Goal: Navigation & Orientation: Find specific page/section

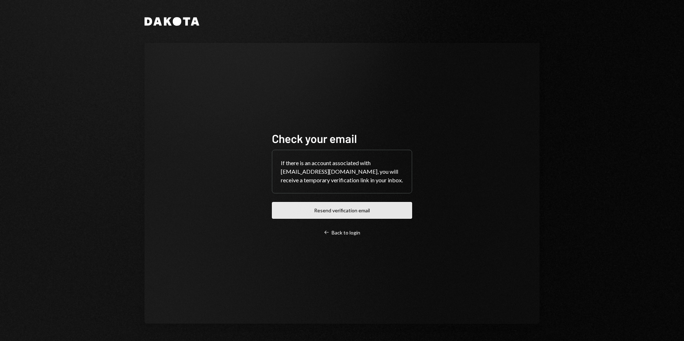
click at [344, 213] on button "Resend verification email" at bounding box center [342, 210] width 140 height 17
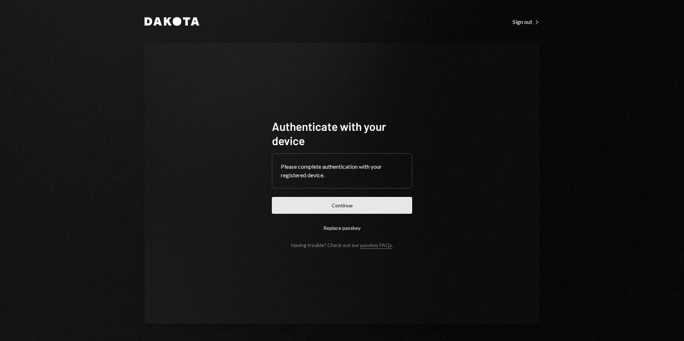
click at [334, 205] on button "Continue" at bounding box center [342, 205] width 140 height 17
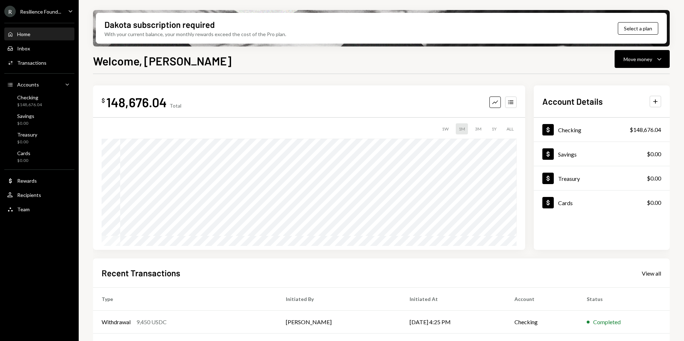
click at [35, 10] on div "Resilience Found..." at bounding box center [40, 12] width 41 height 6
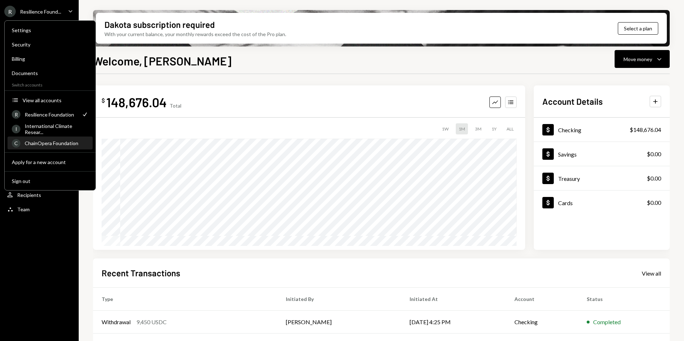
click at [39, 142] on div "ChainOpera Foundation" at bounding box center [57, 143] width 64 height 6
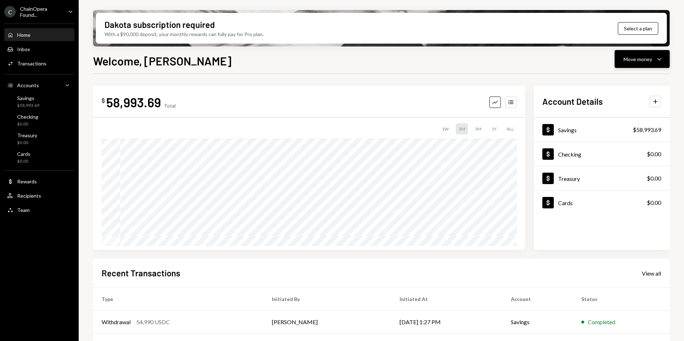
click at [660, 59] on icon "Caret Down" at bounding box center [659, 59] width 9 height 9
click at [503, 70] on div "Welcome, [PERSON_NAME] Move money Caret Down $ 58,993.69 Total Graph Accounts 1…" at bounding box center [381, 217] width 577 height 331
click at [69, 10] on icon "Caret Down" at bounding box center [71, 12] width 8 height 8
